Goal: Task Accomplishment & Management: Complete application form

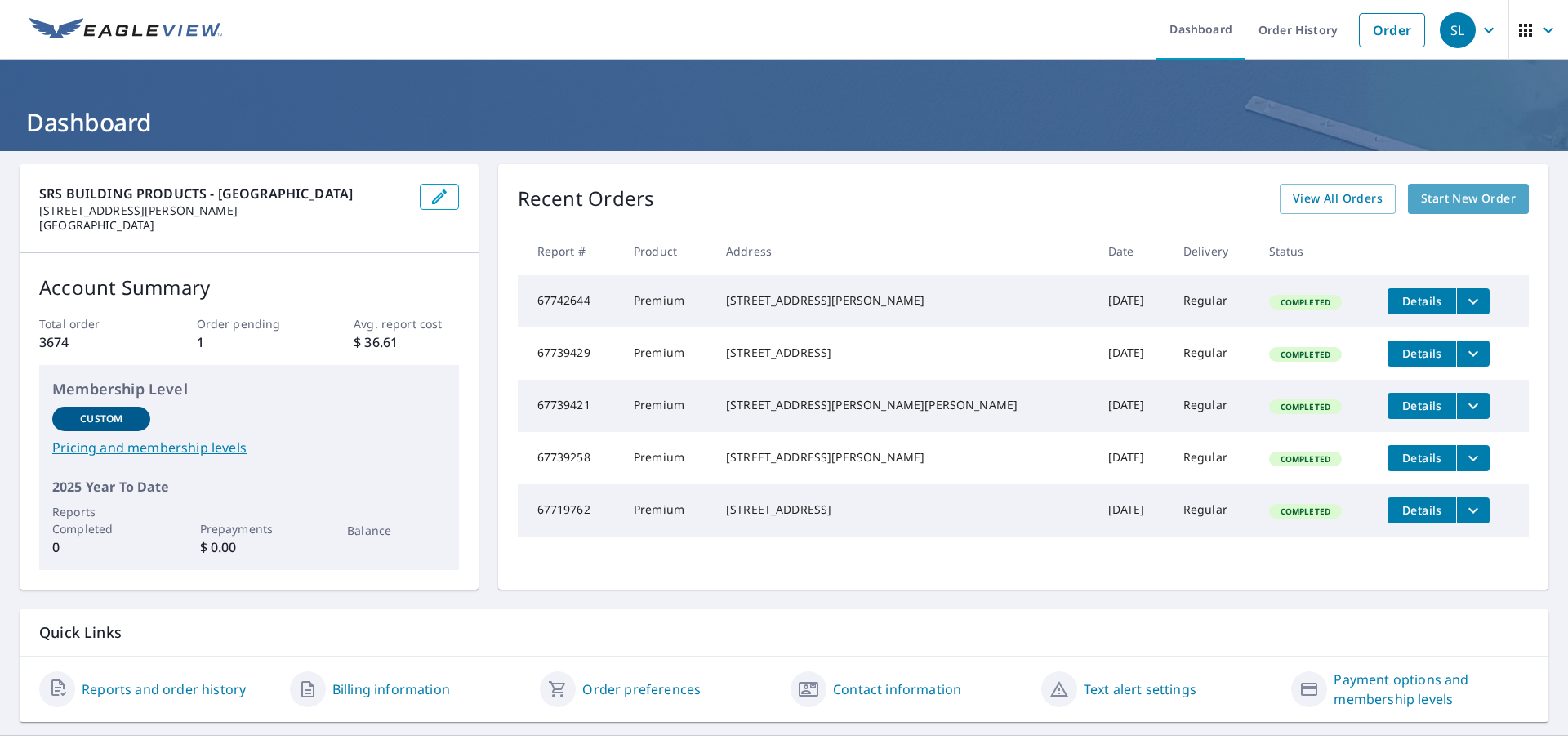
click at [1492, 200] on span "Start New Order" at bounding box center [1468, 199] width 95 height 20
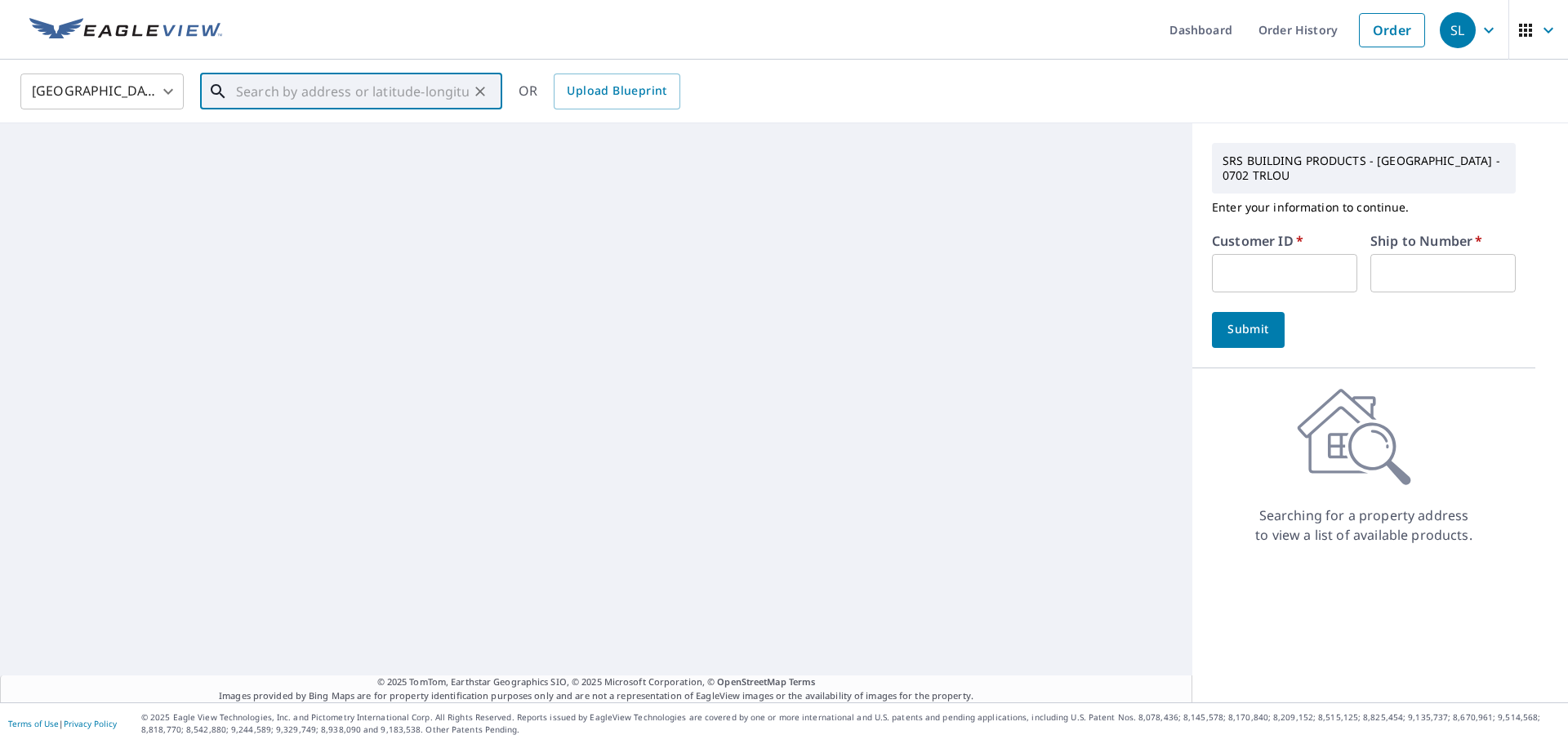
click at [358, 91] on input "text" at bounding box center [352, 91] width 233 height 46
paste input "[STREET_ADDRESS]"
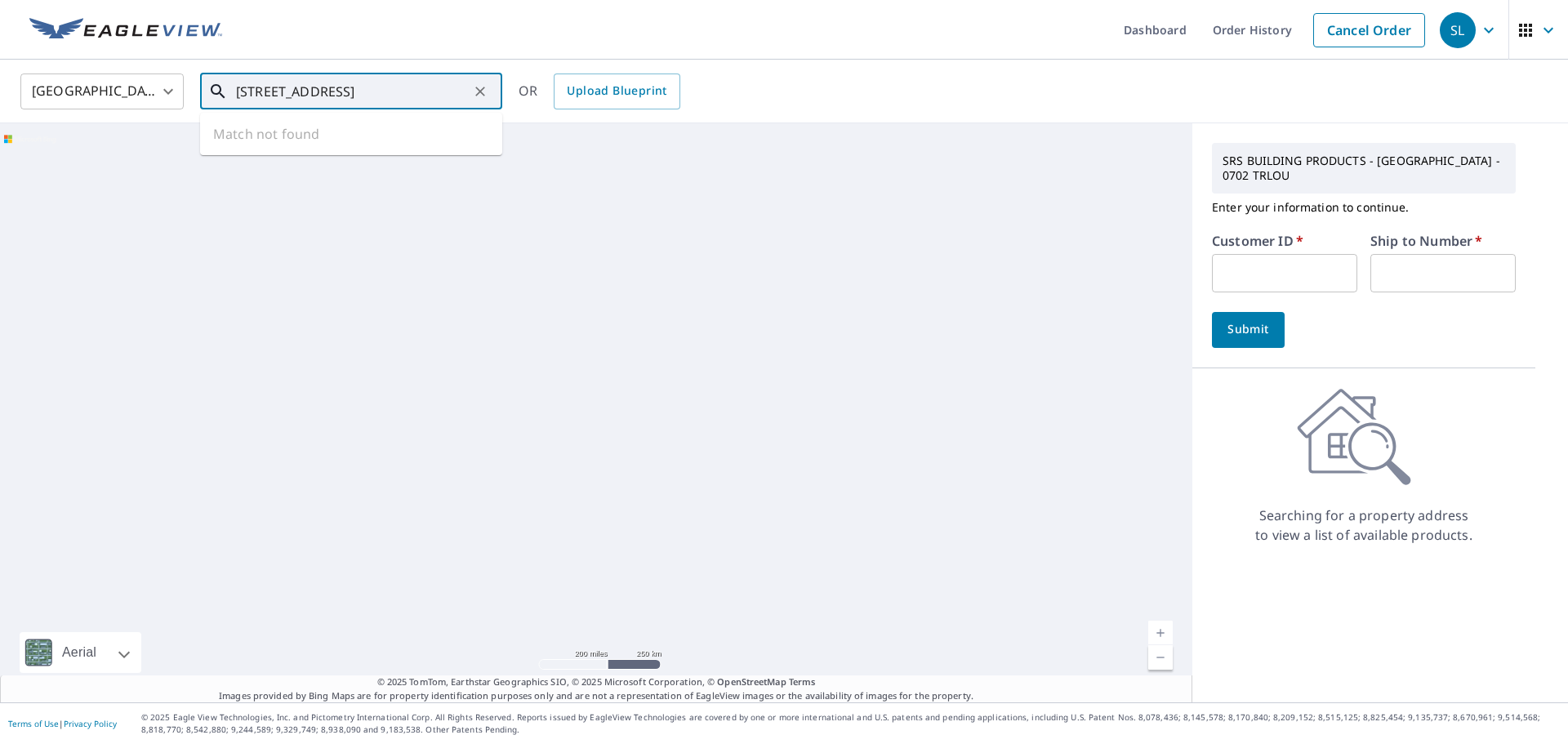
scroll to position [0, 16]
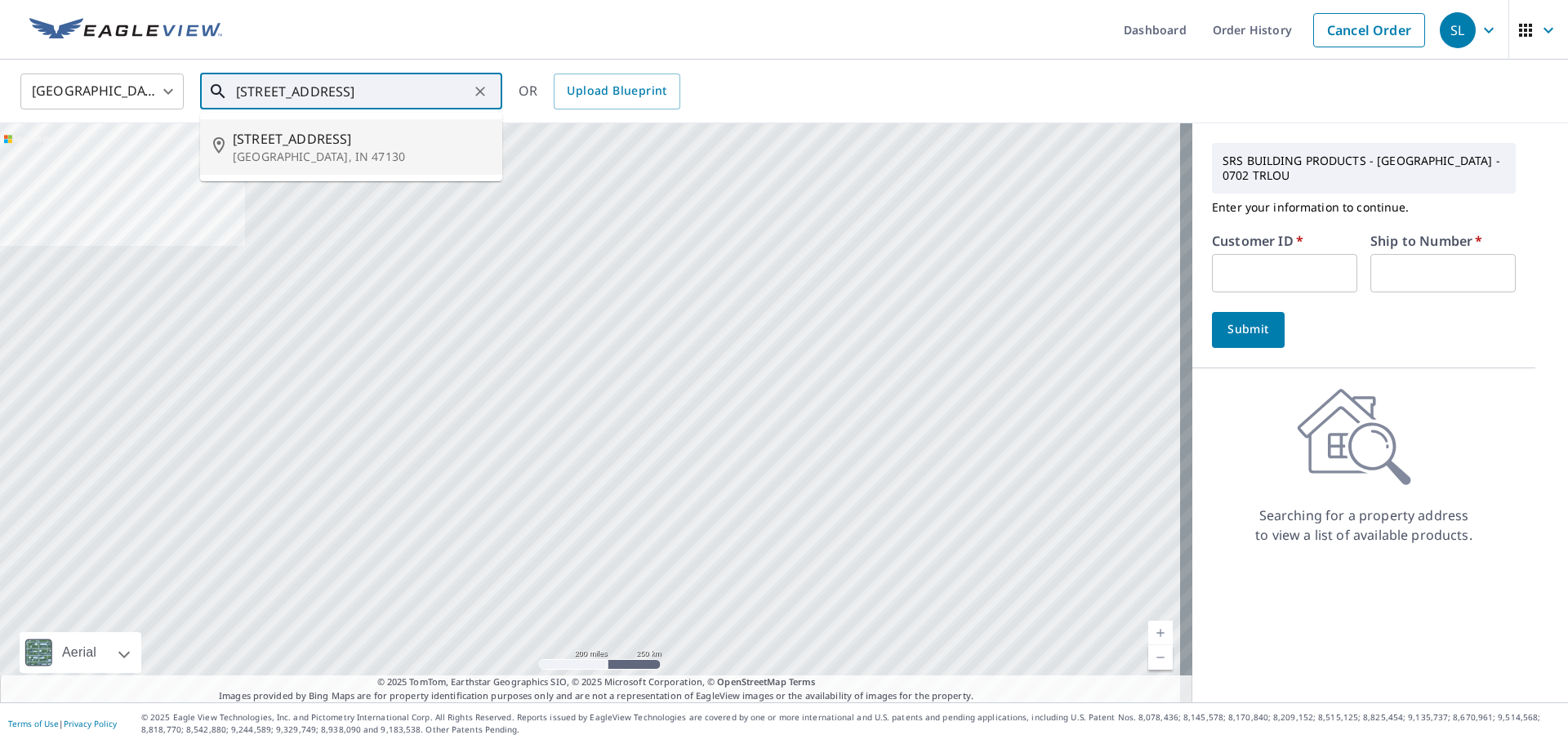
click at [345, 131] on span "[STREET_ADDRESS]" at bounding box center [361, 139] width 257 height 20
type input "[STREET_ADDRESS]"
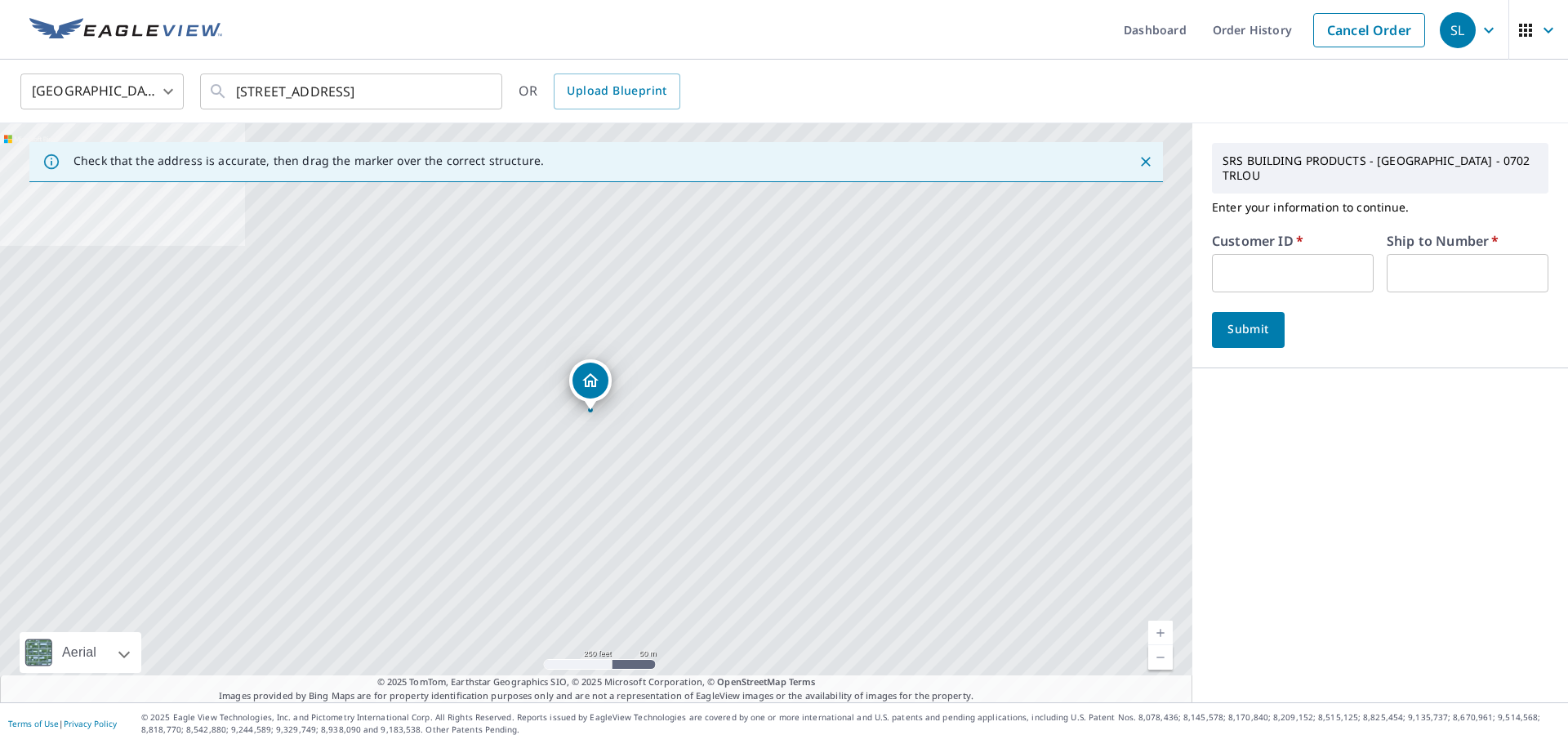
scroll to position [0, 0]
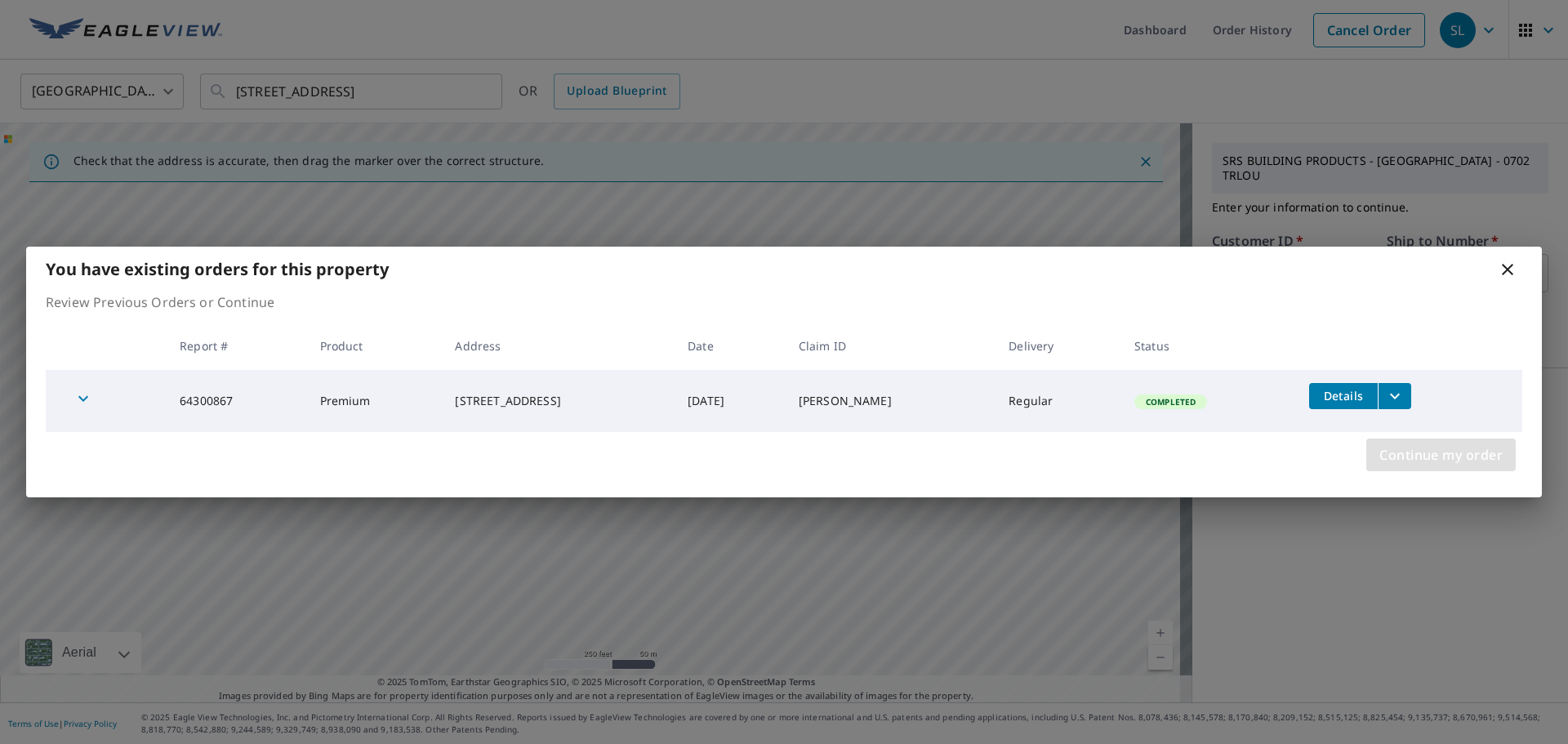
click at [1412, 450] on span "Continue my order" at bounding box center [1442, 455] width 124 height 23
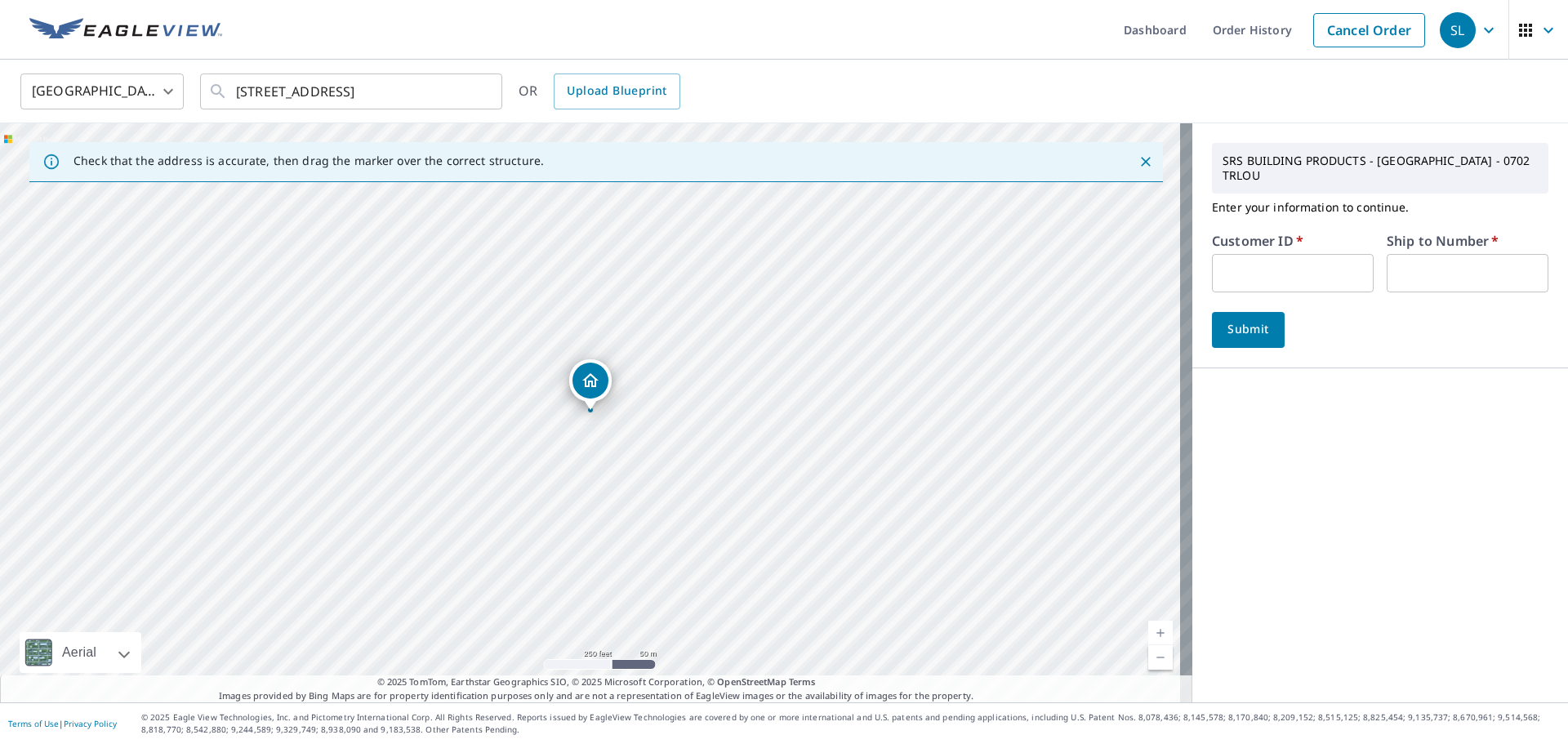
click at [1326, 260] on input "text" at bounding box center [1292, 273] width 162 height 38
click at [1233, 254] on input "text" at bounding box center [1292, 273] width 162 height 38
type input "e"
type input "ENGL009"
click at [1425, 258] on input "text" at bounding box center [1467, 273] width 162 height 38
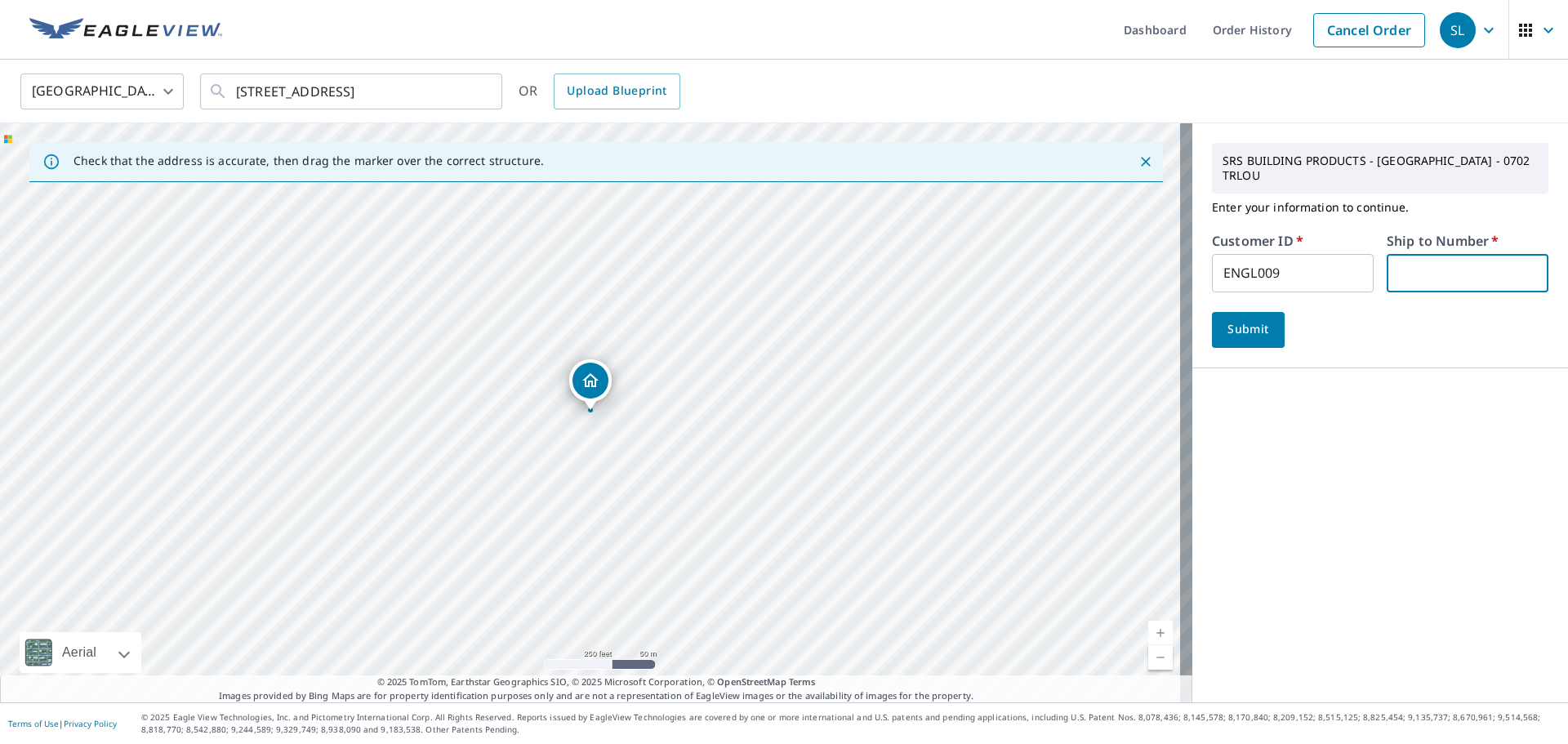
type input "1"
click at [1254, 319] on span "Submit" at bounding box center [1248, 329] width 47 height 20
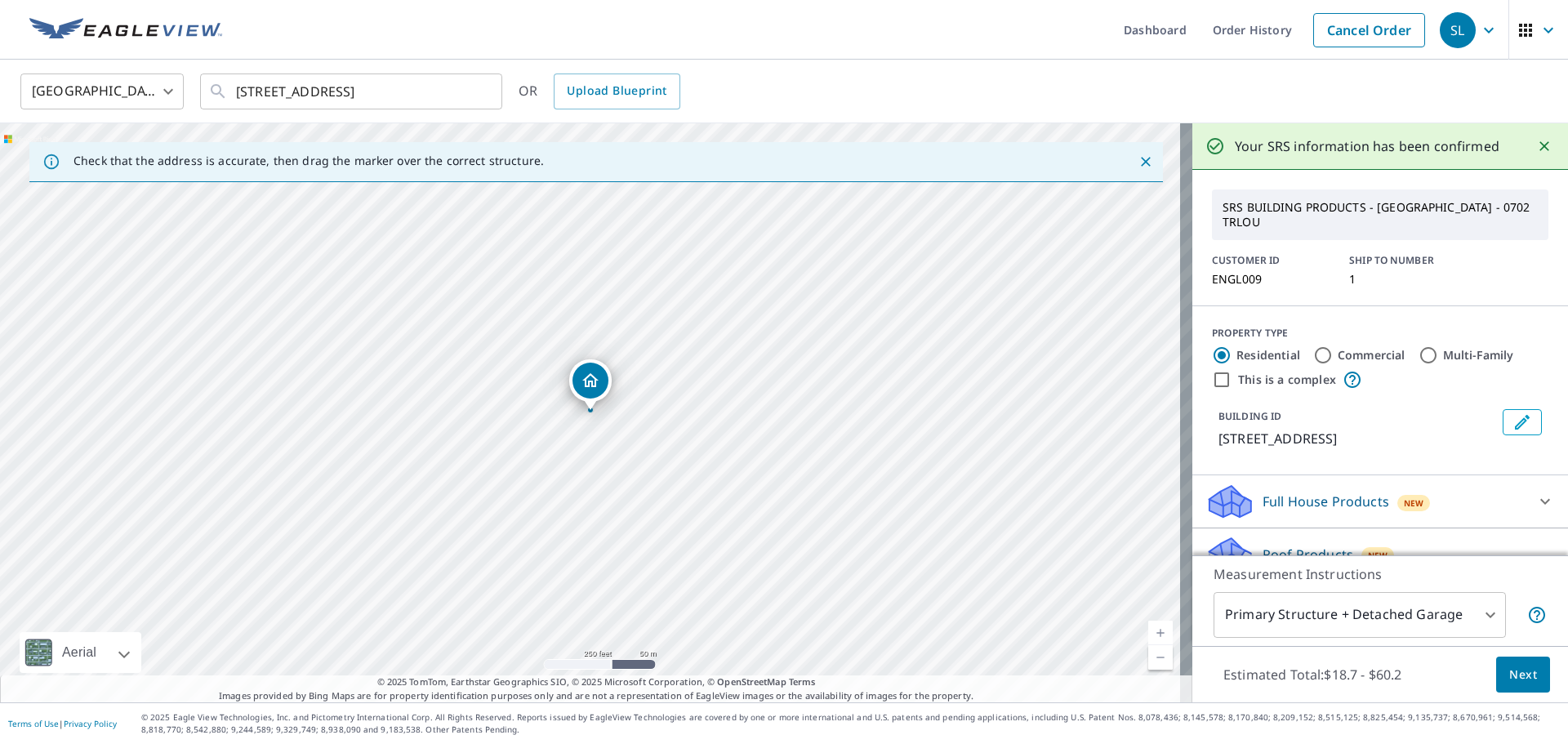
scroll to position [143, 0]
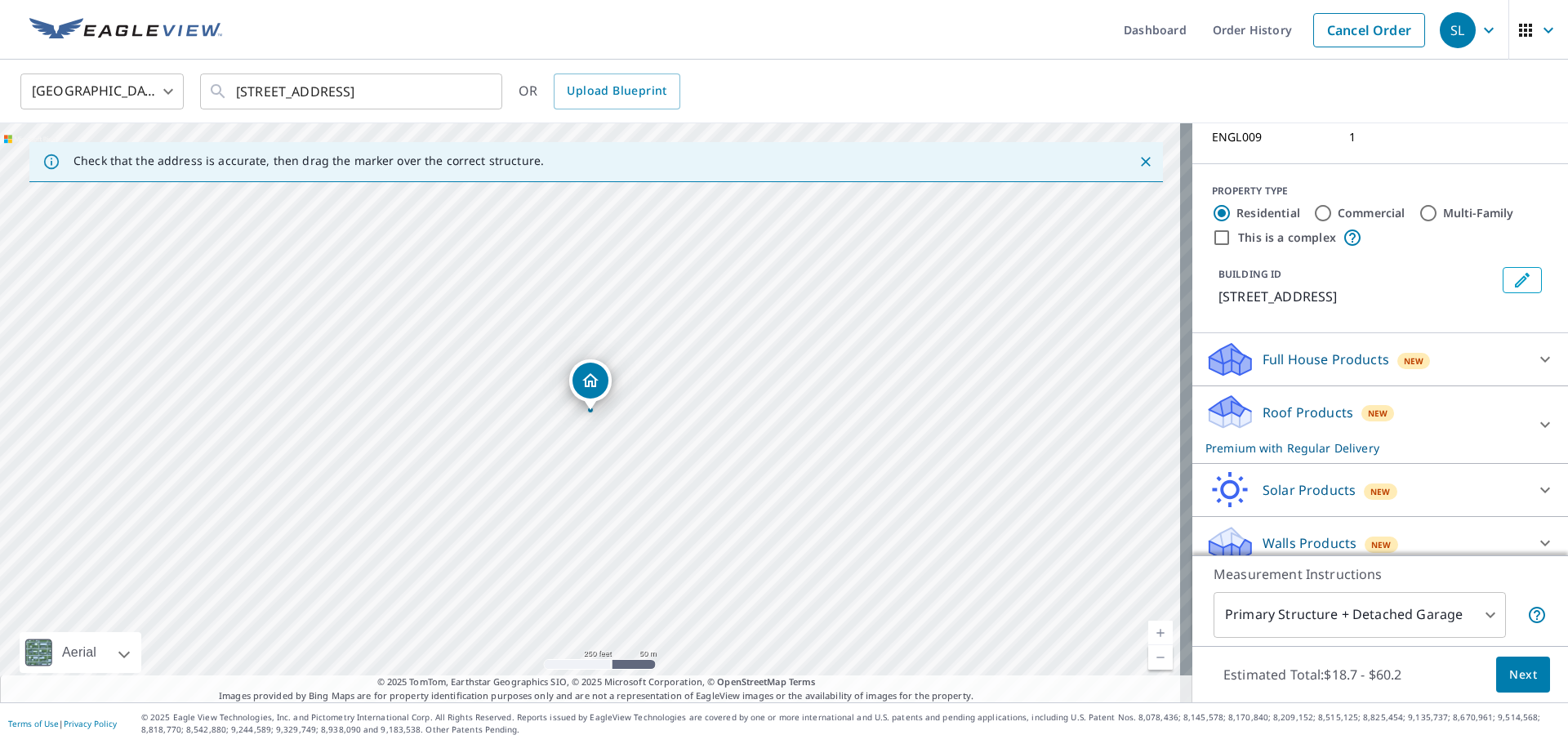
click at [1378, 411] on div "Roof Products New Premium with Regular Delivery" at bounding box center [1366, 424] width 320 height 64
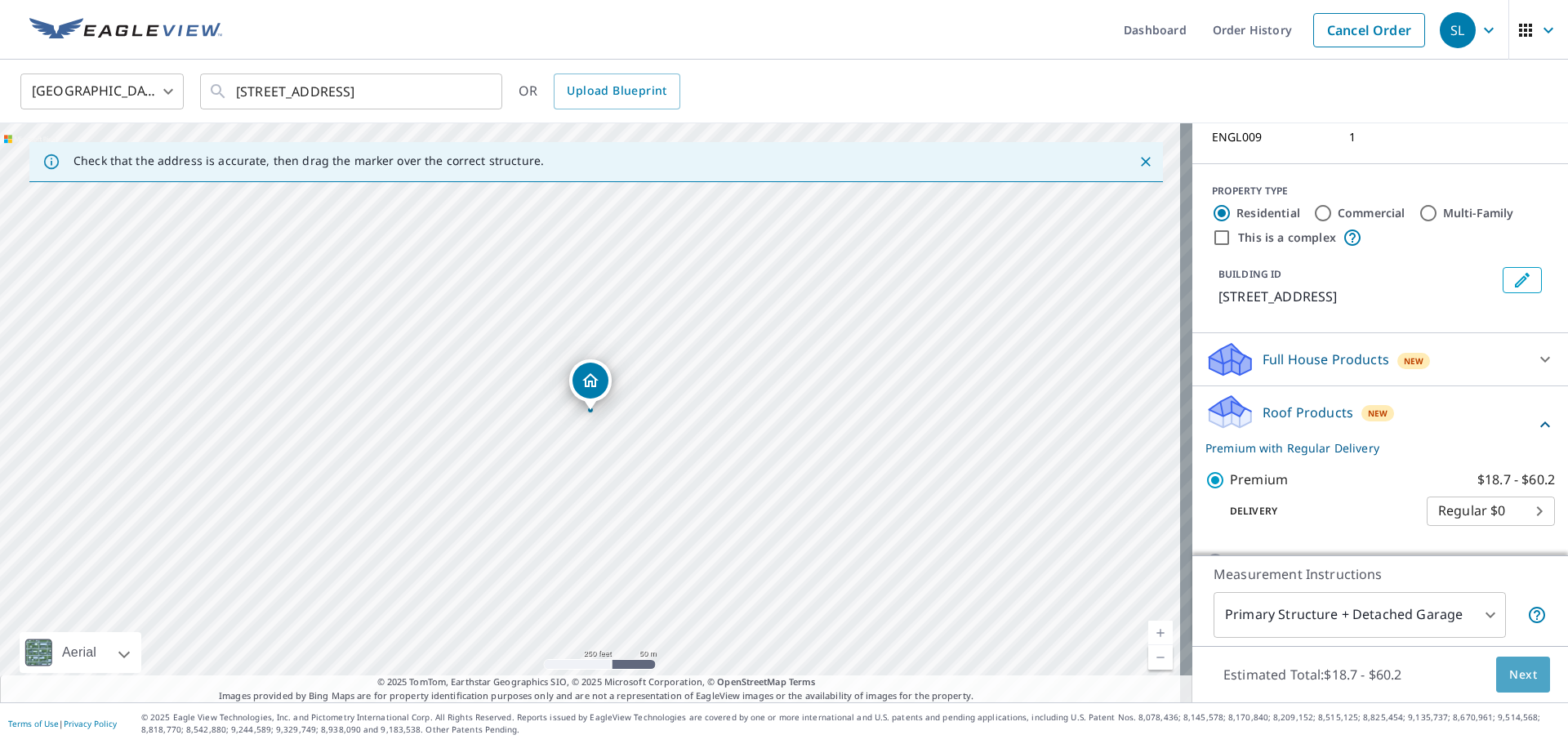
click at [1509, 671] on span "Next" at bounding box center [1522, 675] width 28 height 20
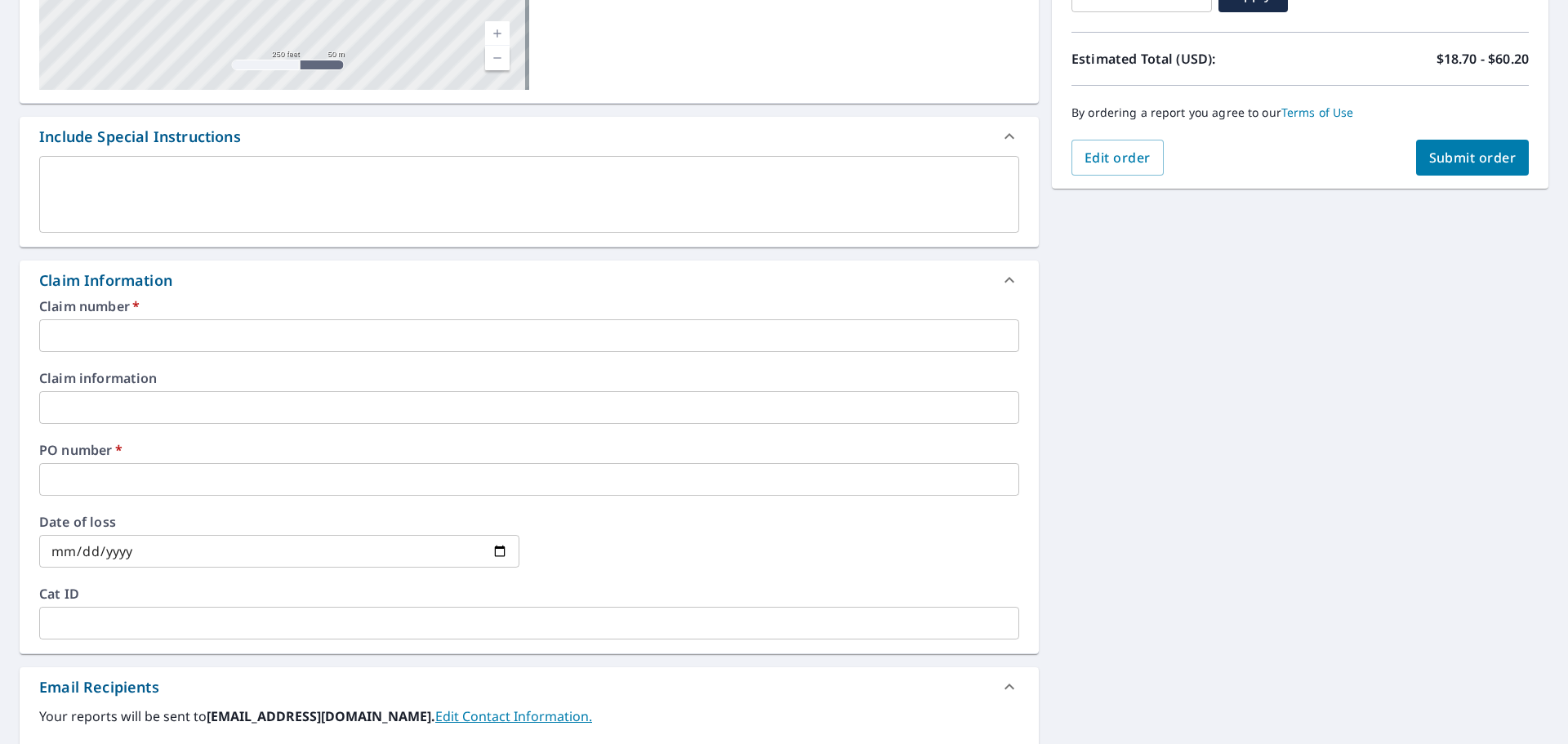
scroll to position [477, 0]
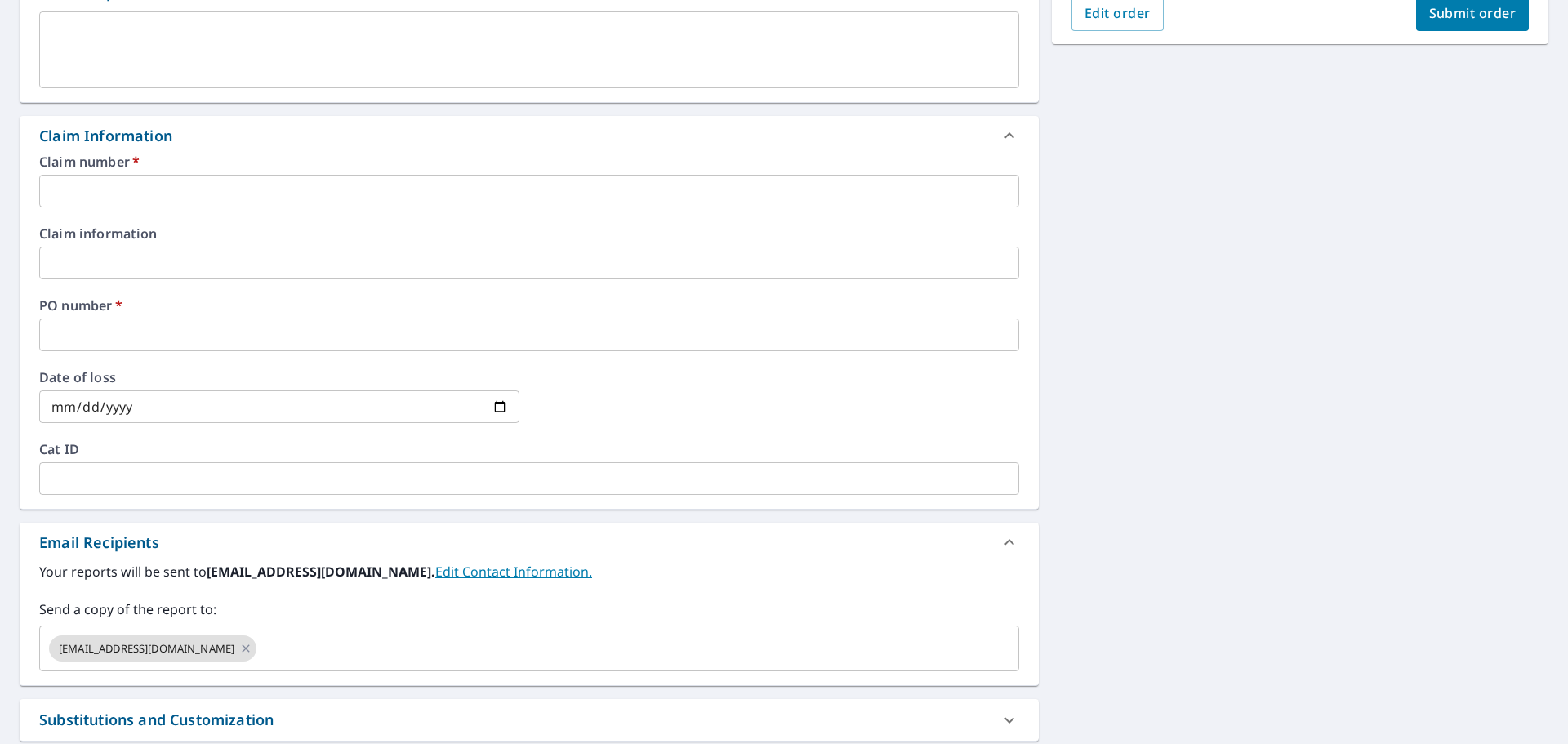
click at [271, 187] on input "text" at bounding box center [528, 191] width 980 height 32
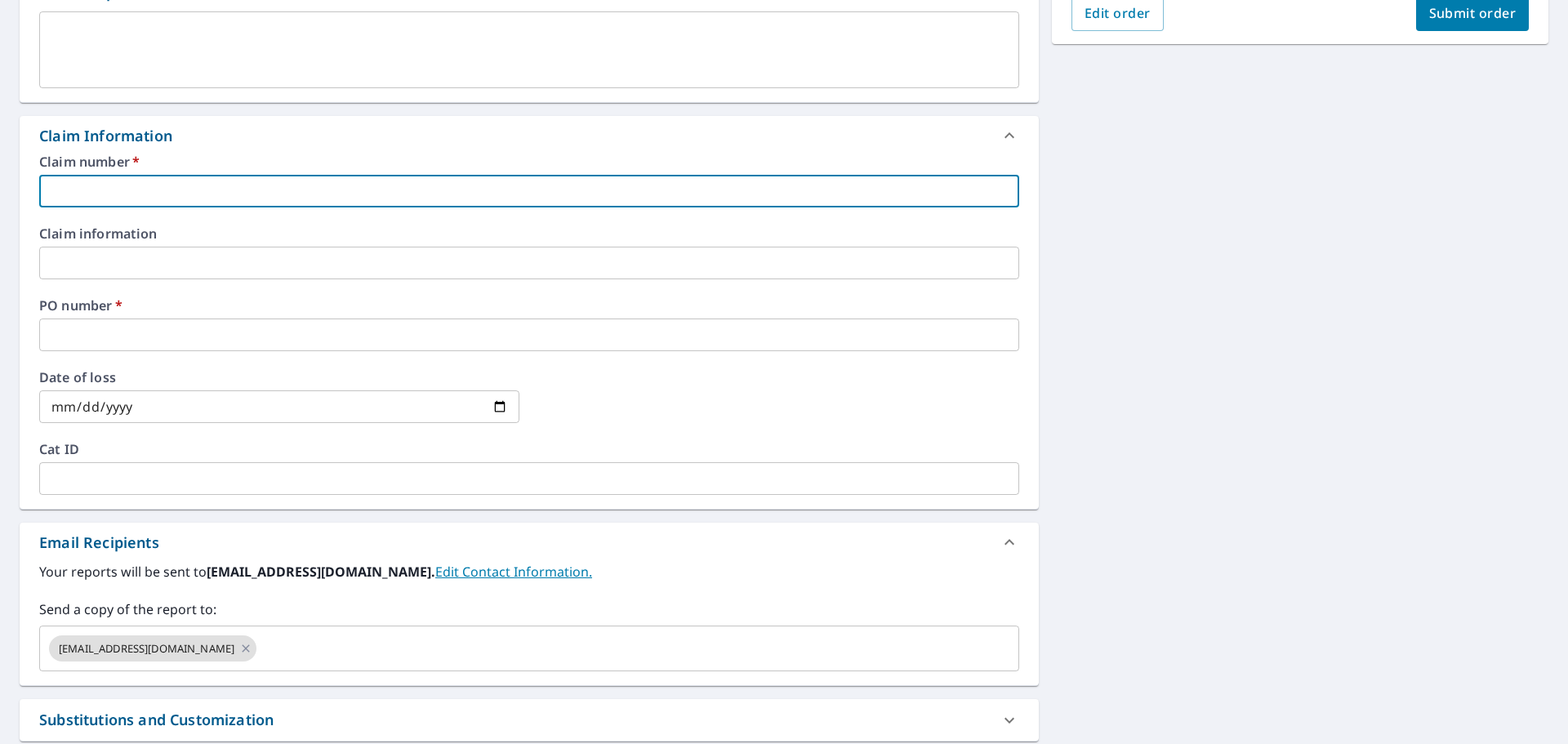
type input "E"
checkbox input "true"
type input "EN"
checkbox input "true"
type input "ENG"
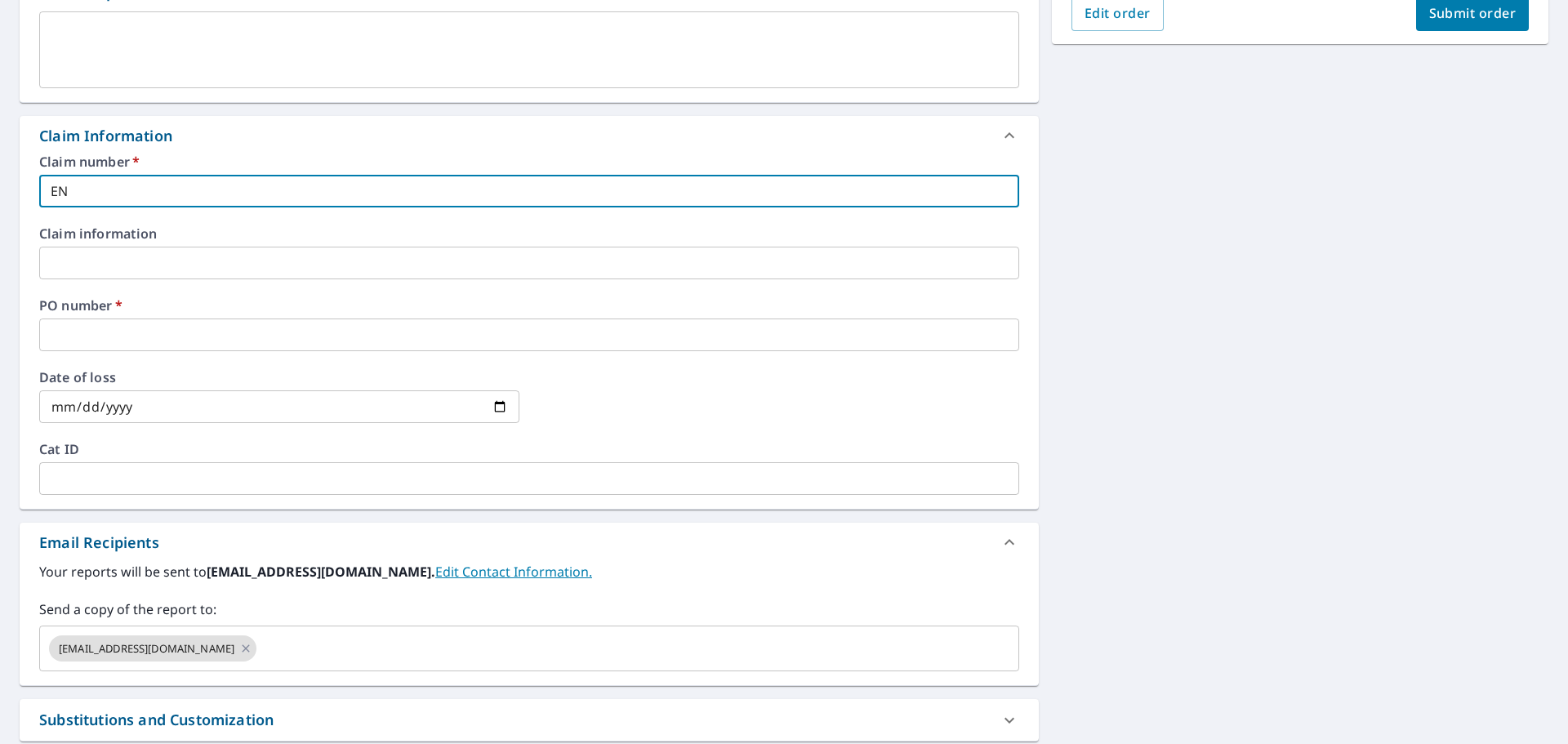
checkbox input "true"
type input "English Roofing"
checkbox input "true"
click at [131, 343] on input "text" at bounding box center [528, 334] width 980 height 32
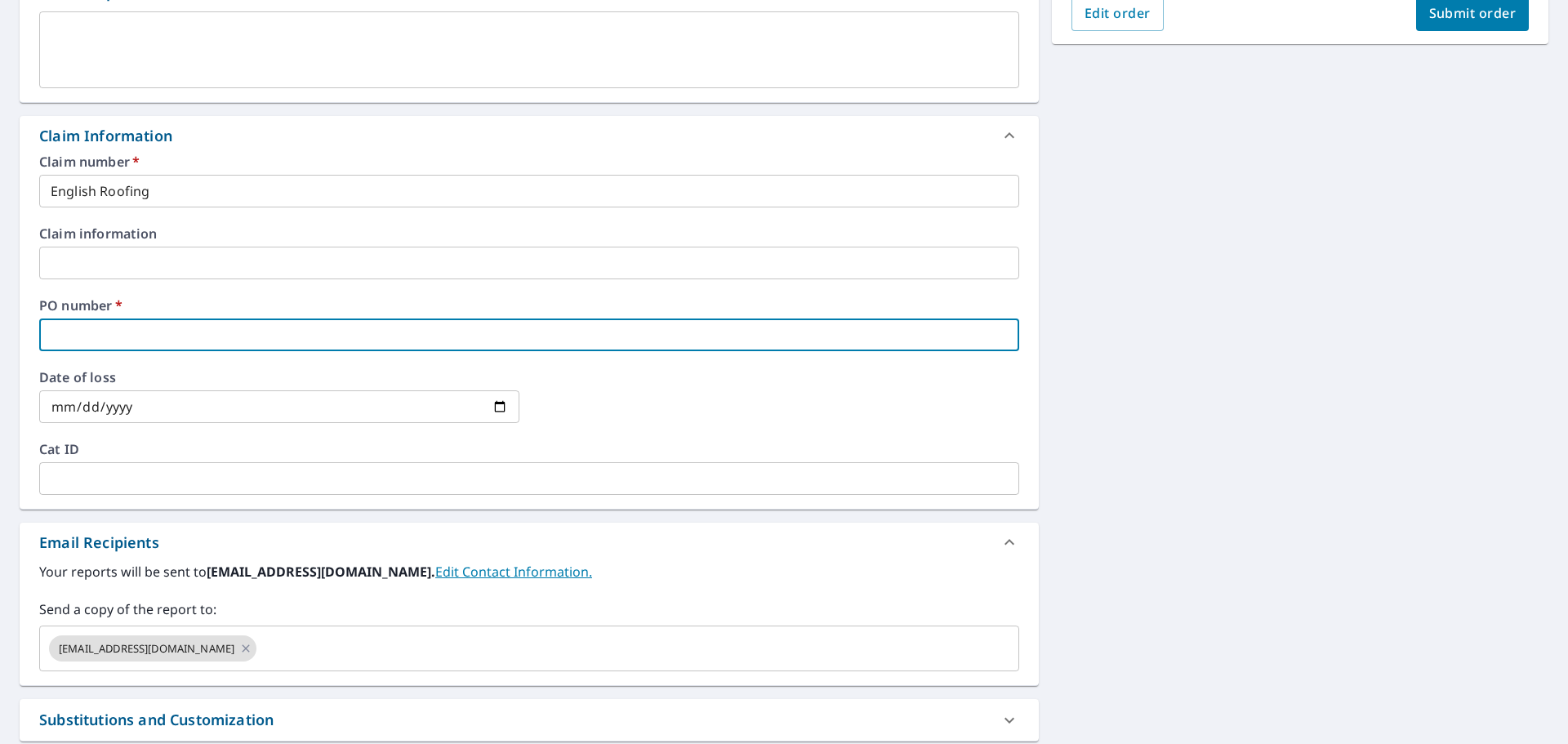
paste input "[STREET_ADDRESS]"
type input "[STREET_ADDRESS]"
checkbox input "true"
type input "[STREET_ADDRESS]"
click at [304, 637] on input "text" at bounding box center [622, 648] width 729 height 31
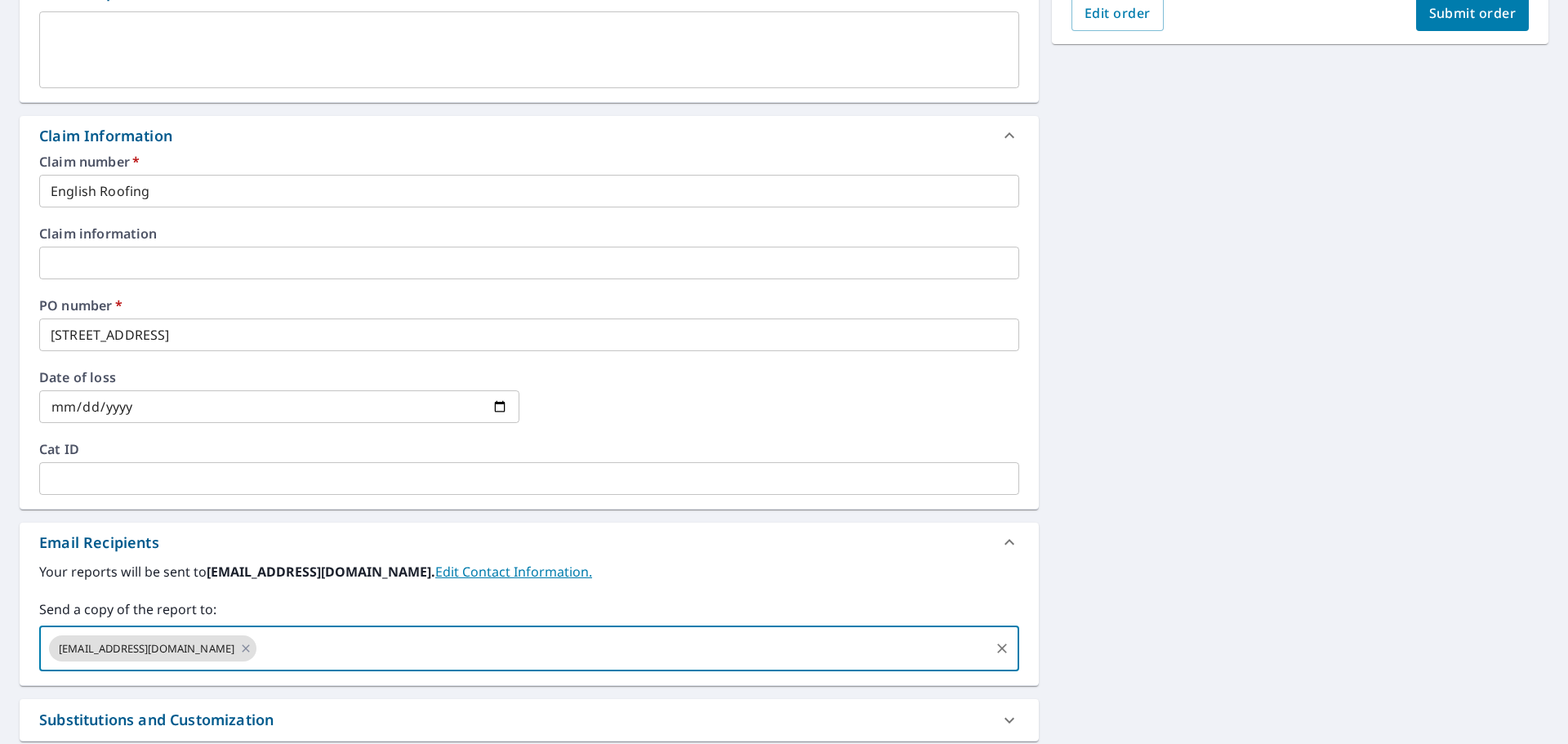
type input "[EMAIL_ADDRESS][PERSON_NAME][DOMAIN_NAME]"
checkbox input "true"
paste input "[PERSON_NAME][EMAIL_ADDRESS][PERSON_NAME][DOMAIN_NAME]"
type input "[PERSON_NAME][EMAIL_ADDRESS][PERSON_NAME][DOMAIN_NAME]"
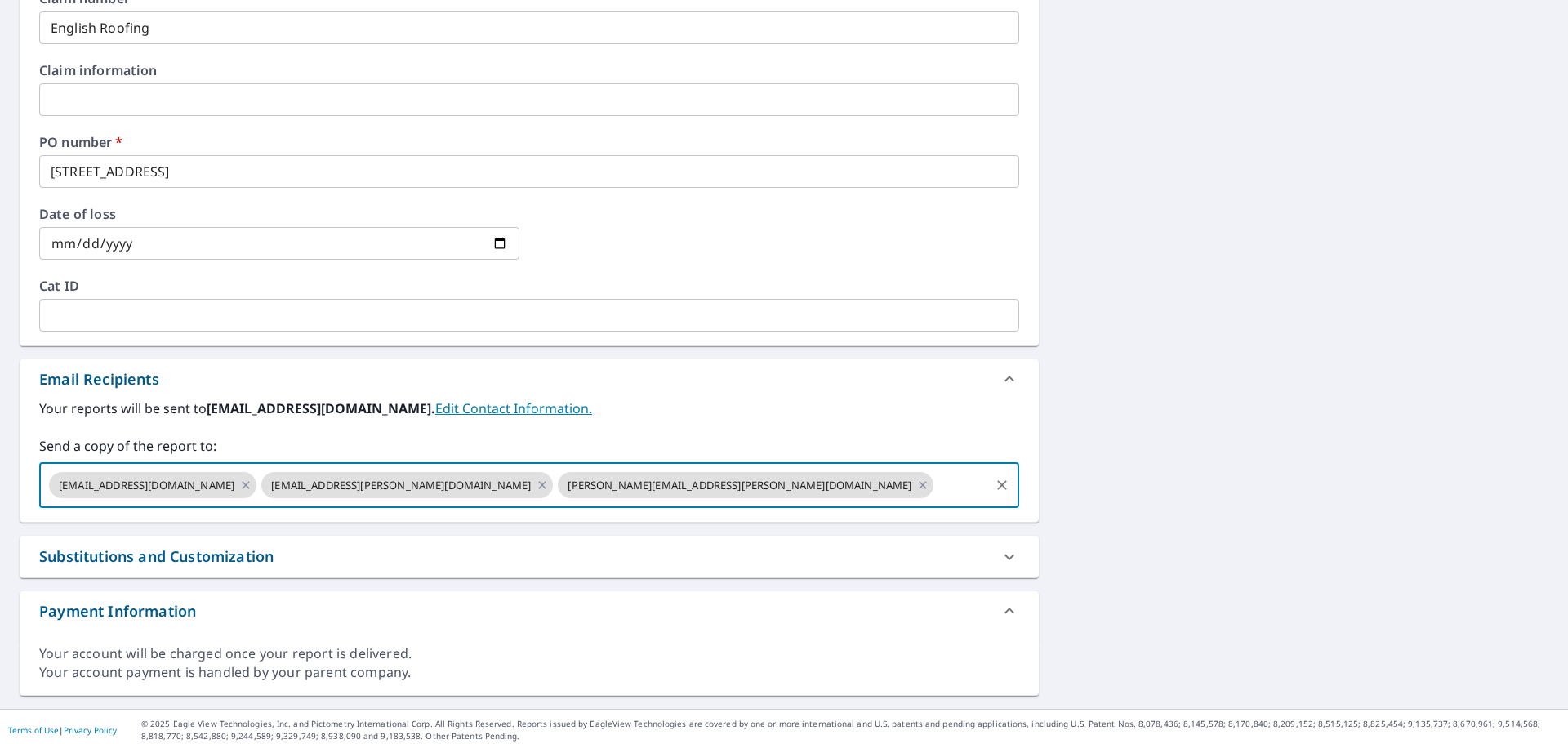
scroll to position [647, 0]
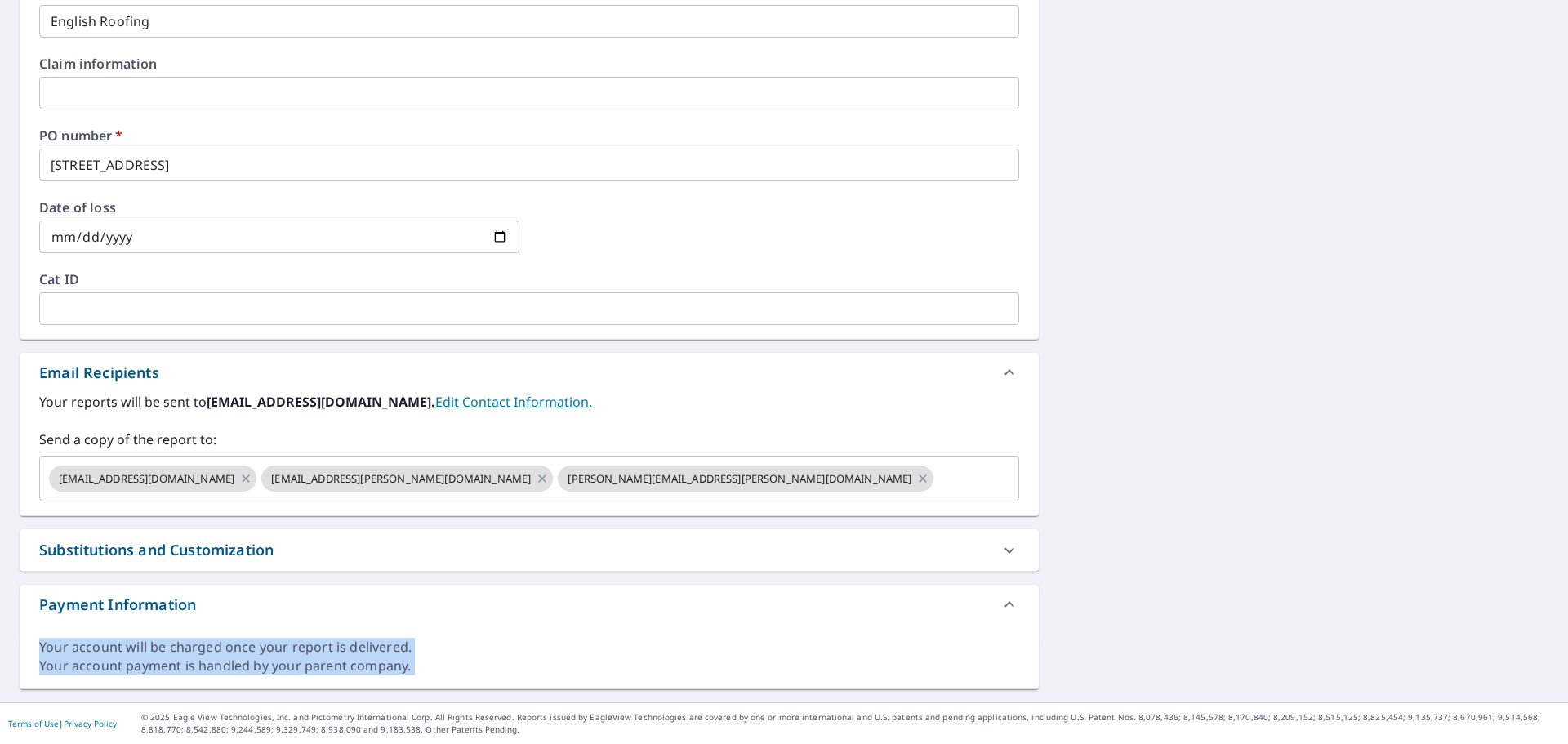
drag, startPoint x: 1555, startPoint y: 514, endPoint x: 1567, endPoint y: 252, distance: 262.3
click at [1567, 252] on div "Dashboard Order History Cancel Order SL Dashboard / Finalize Order Finalize Ord…" at bounding box center [784, 372] width 1568 height 744
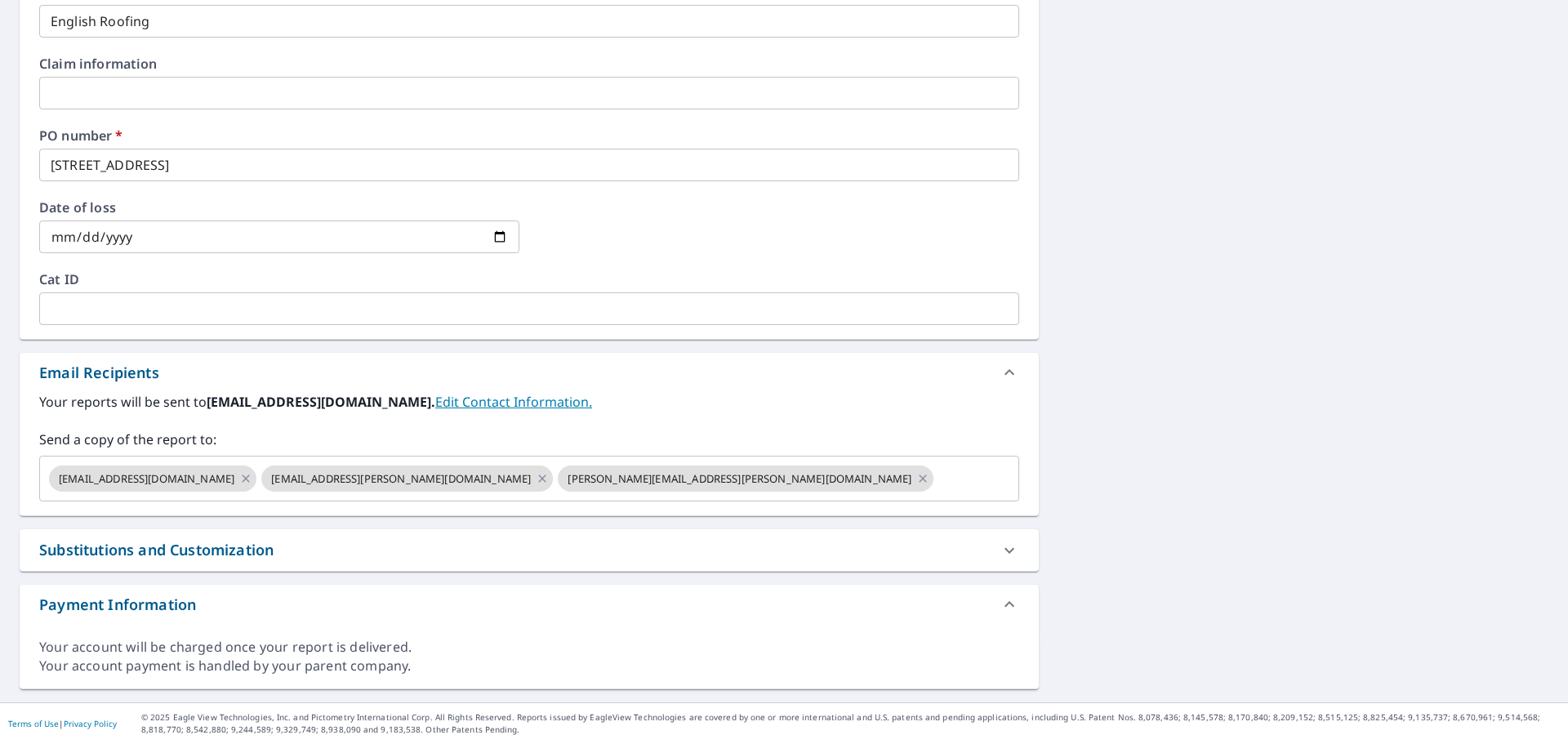
click at [1343, 410] on div "[STREET_ADDRESS] A standard road map Aerial A detailed look from above Labels L…" at bounding box center [784, 103] width 1568 height 1198
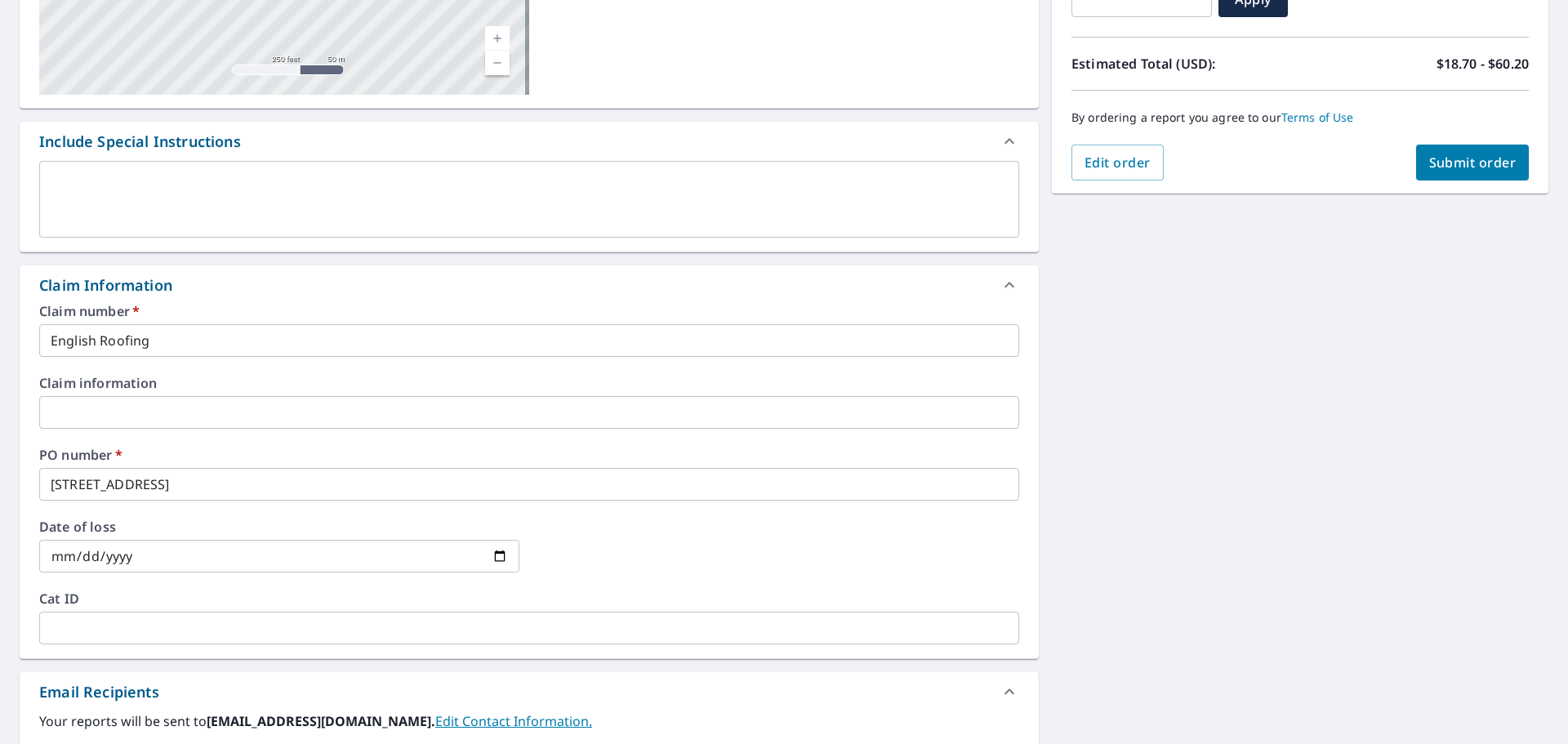
scroll to position [310, 0]
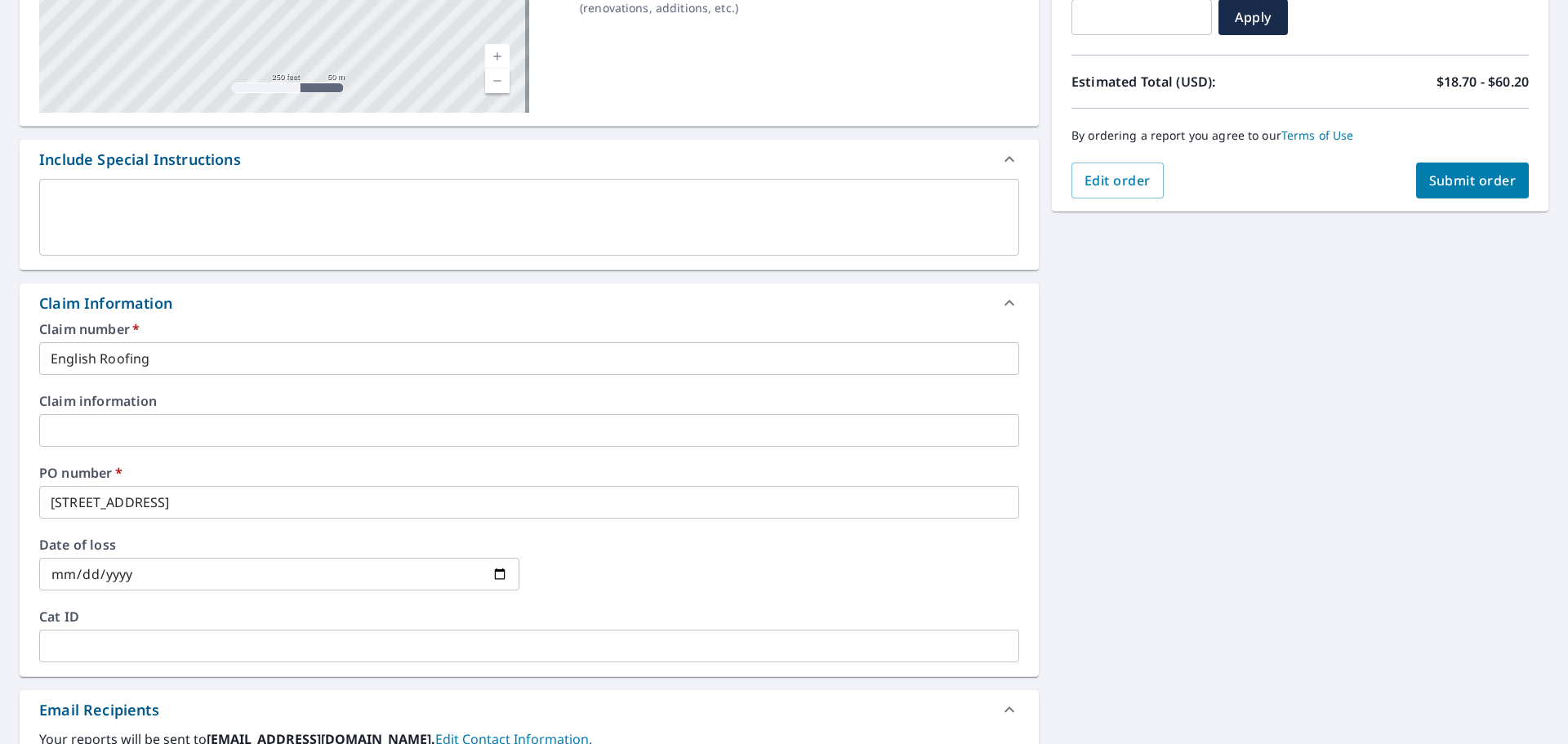
click at [1450, 177] on span "Submit order" at bounding box center [1473, 180] width 87 height 18
checkbox input "true"
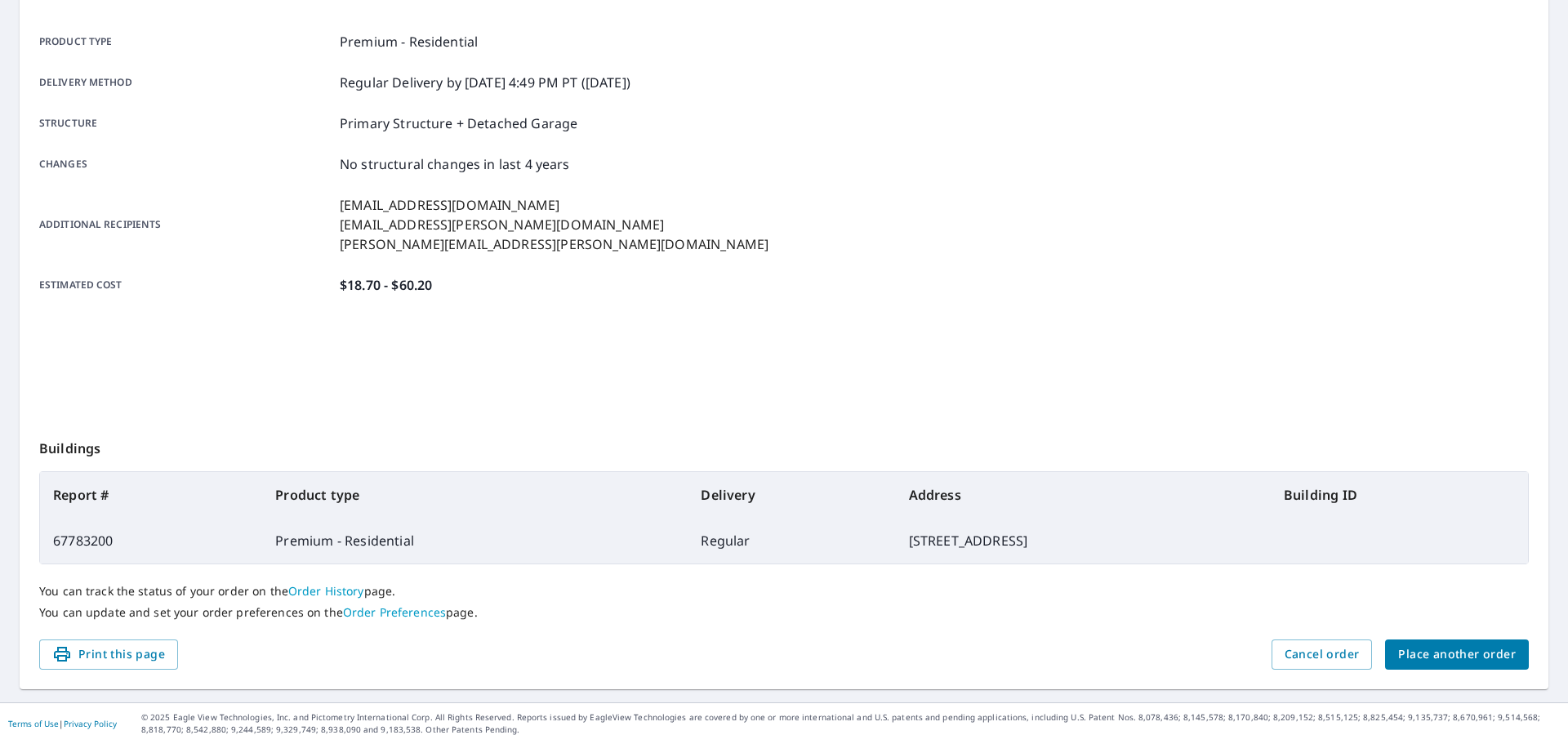
scroll to position [218, 0]
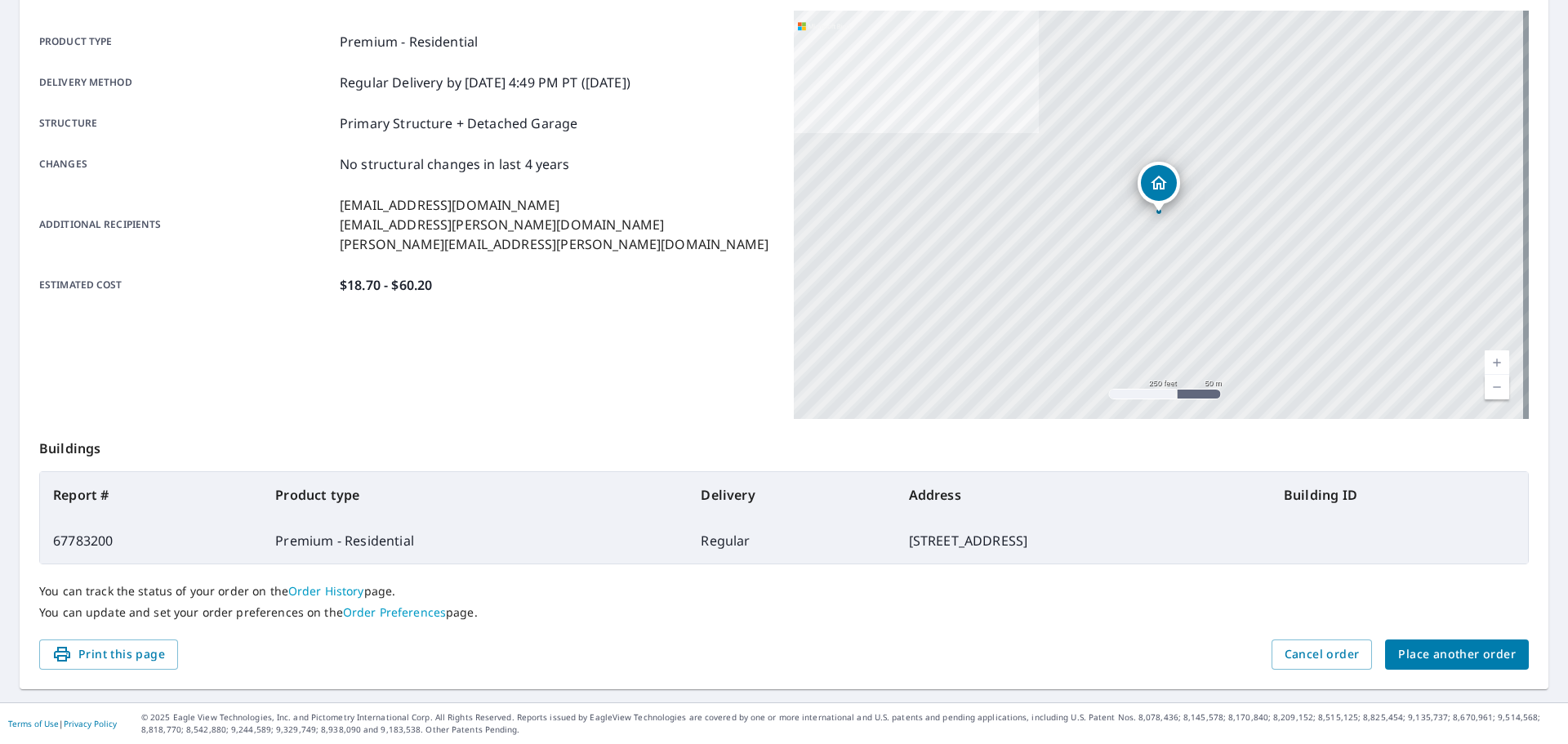
click at [1422, 659] on span "Place another order" at bounding box center [1457, 654] width 118 height 20
